Goal: Obtain resource: Obtain resource

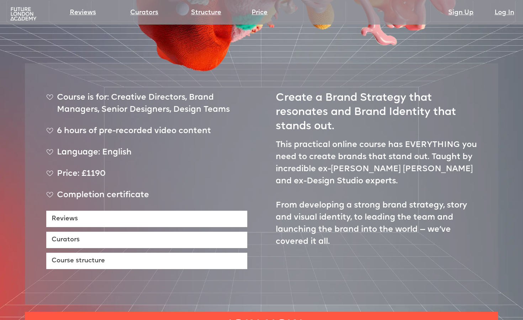
scroll to position [258, 0]
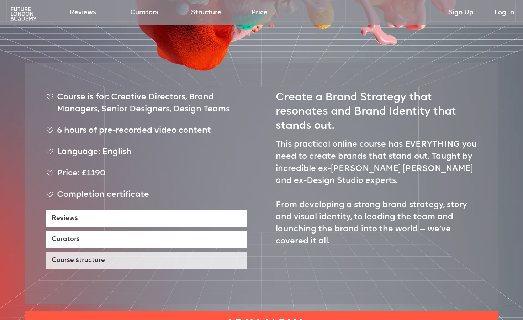
click at [152, 252] on link "Course structure" at bounding box center [146, 260] width 201 height 16
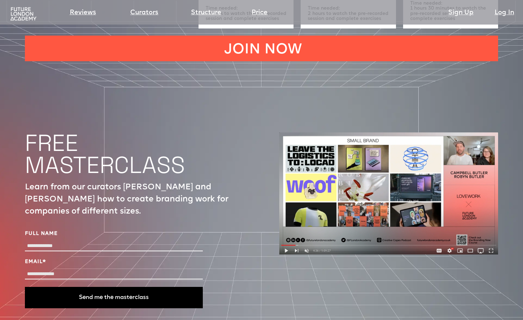
scroll to position [2300, 0]
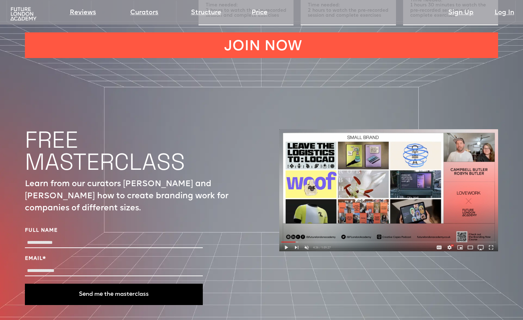
click at [107, 227] on div "Full Name" at bounding box center [114, 238] width 178 height 23
click at [96, 238] on input "Full Name" at bounding box center [114, 243] width 178 height 10
type input "*"
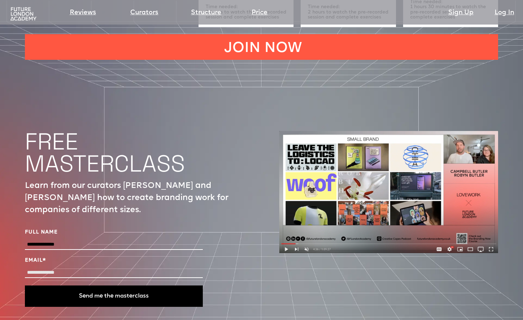
type input "**********"
click at [85, 268] on input "Email *" at bounding box center [114, 273] width 178 height 10
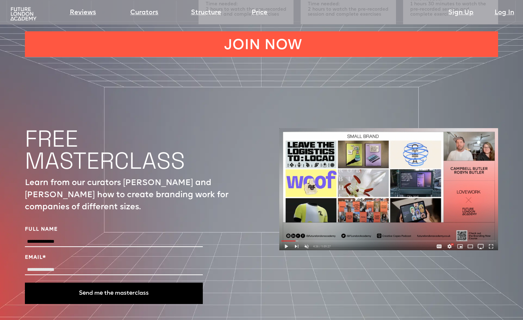
click at [79, 265] on input "Email *" at bounding box center [114, 270] width 178 height 10
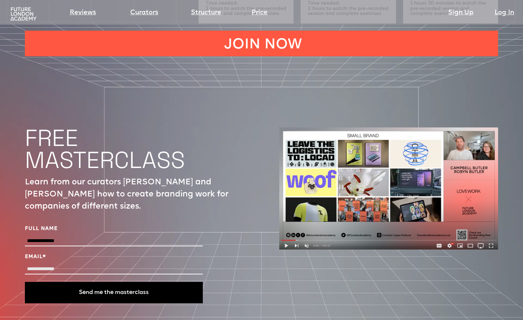
click at [80, 264] on input "Email *" at bounding box center [114, 269] width 178 height 10
type input "**********"
click at [83, 282] on button "Send me the masterclass" at bounding box center [114, 292] width 178 height 21
